Goal: Task Accomplishment & Management: Manage account settings

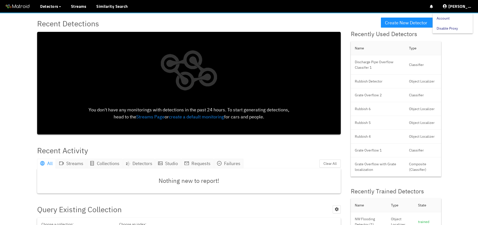
click at [450, 14] on link "Account" at bounding box center [443, 18] width 13 height 10
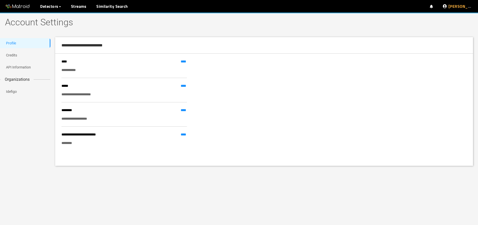
click at [41, 49] on ul "Profile Credits API Information Organizations Idefigo" at bounding box center [25, 73] width 50 height 73
click at [17, 53] on link "Credits" at bounding box center [11, 55] width 11 height 4
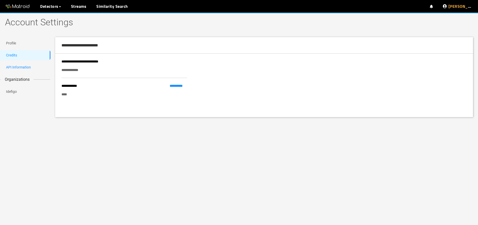
click at [31, 68] on link "API Information" at bounding box center [18, 67] width 25 height 4
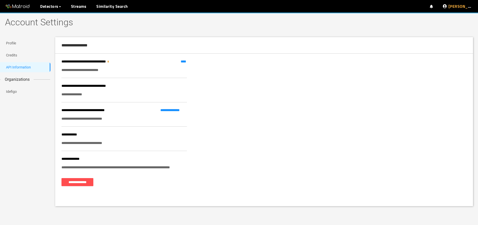
click at [31, 82] on span "Organizations" at bounding box center [17, 79] width 33 height 6
click at [17, 90] on link "Idefigo" at bounding box center [11, 92] width 11 height 4
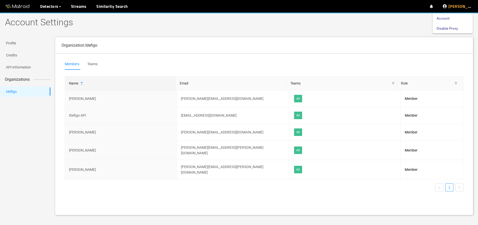
click at [450, 28] on link "Disable Proxy" at bounding box center [447, 28] width 21 height 10
